Goal: Book appointment/travel/reservation

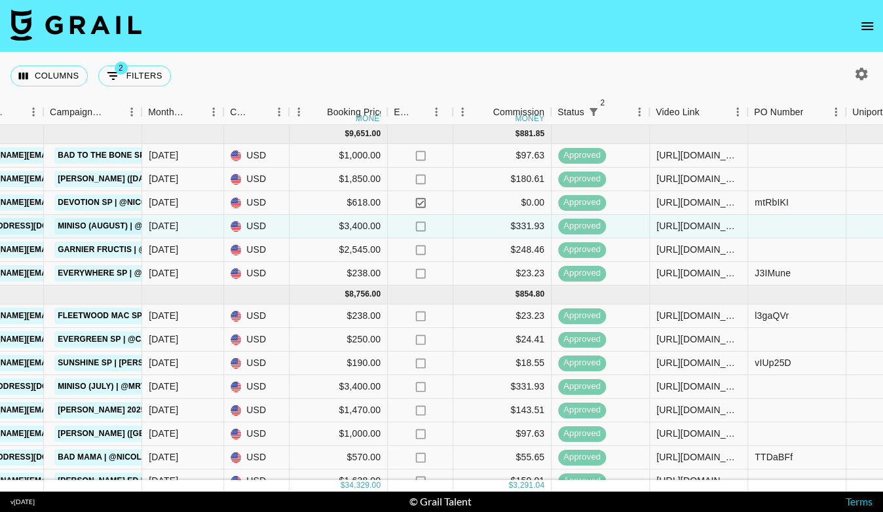
scroll to position [0, 530]
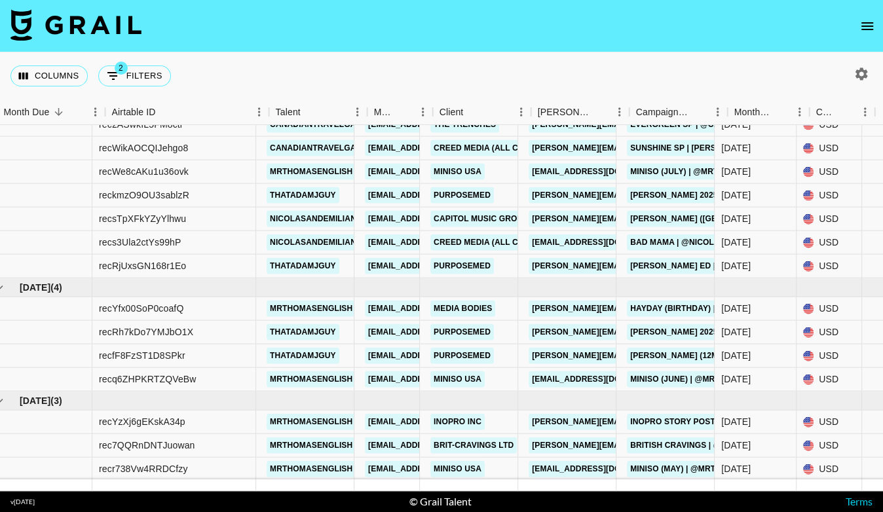
scroll to position [215, 0]
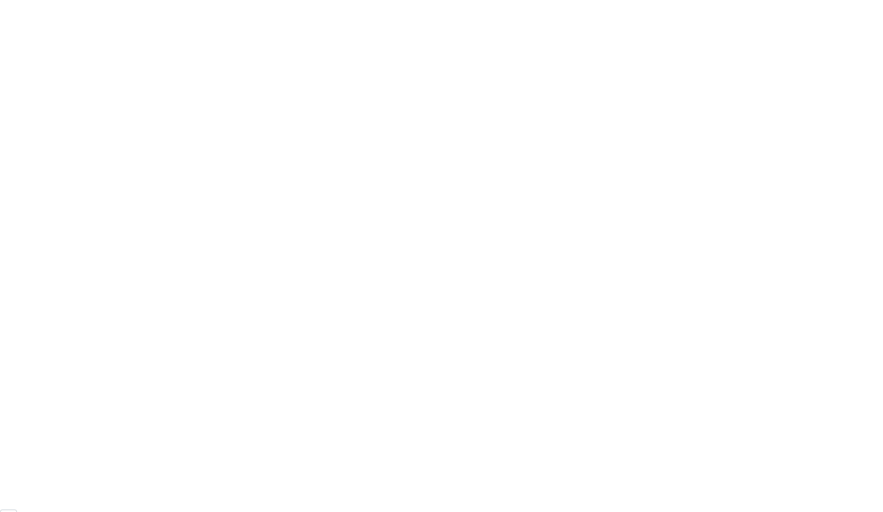
scroll to position [72, 0]
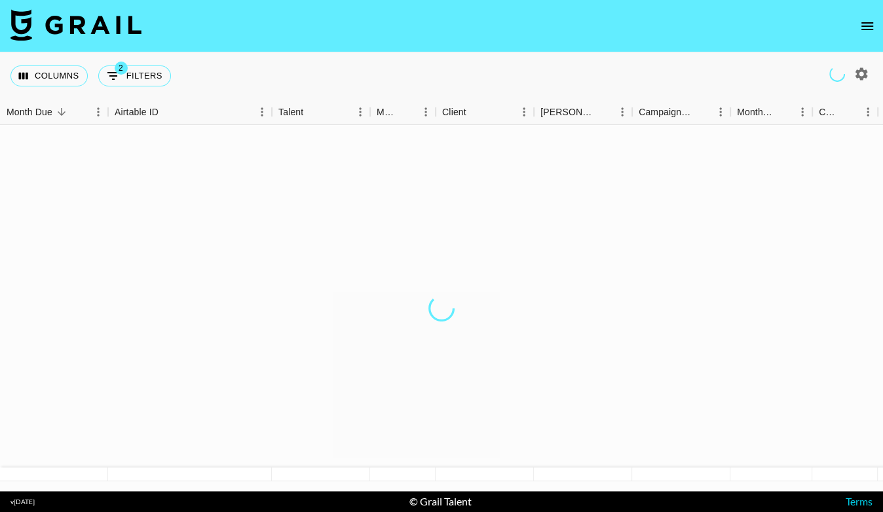
scroll to position [72, 0]
